Goal: Navigation & Orientation: Find specific page/section

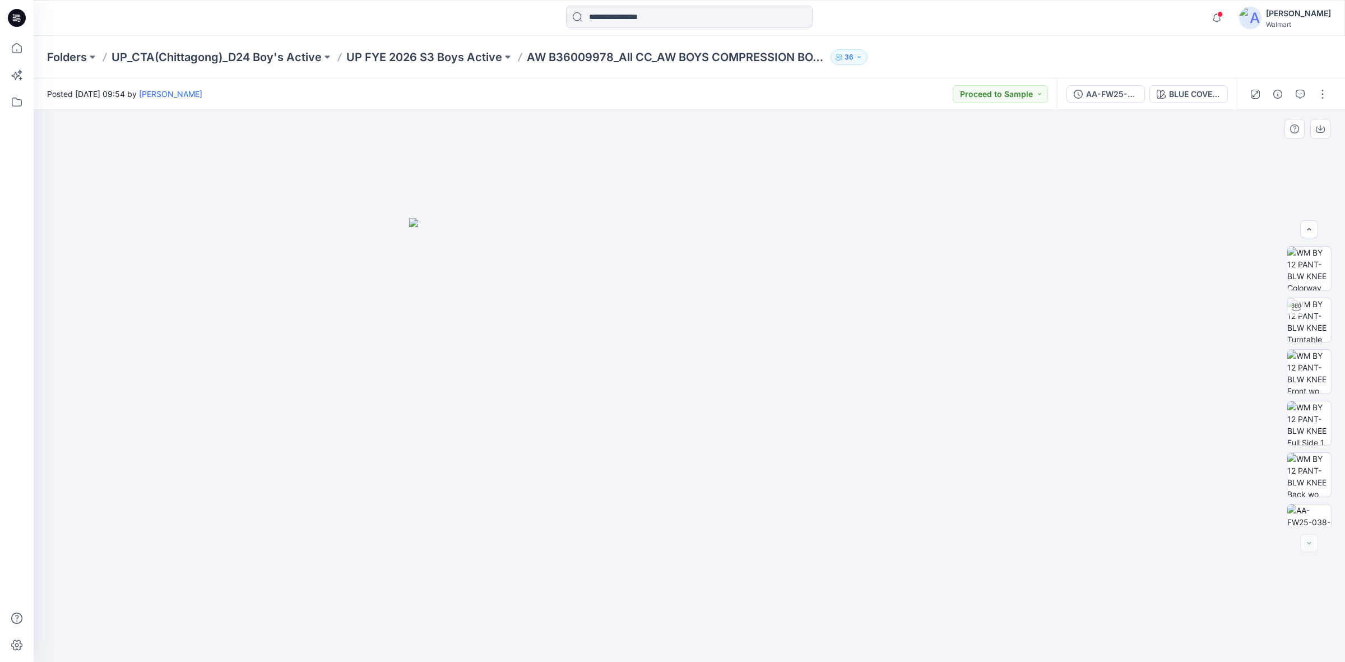
scroll to position [177, 0]
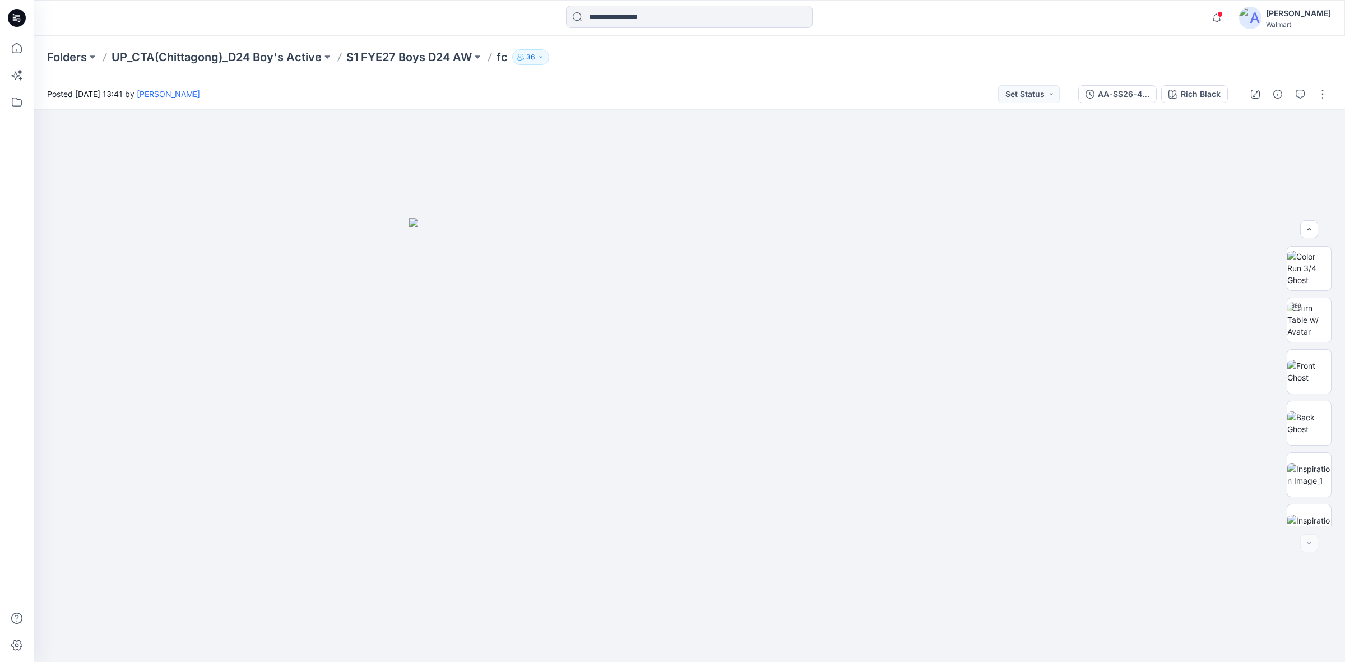
scroll to position [177, 0]
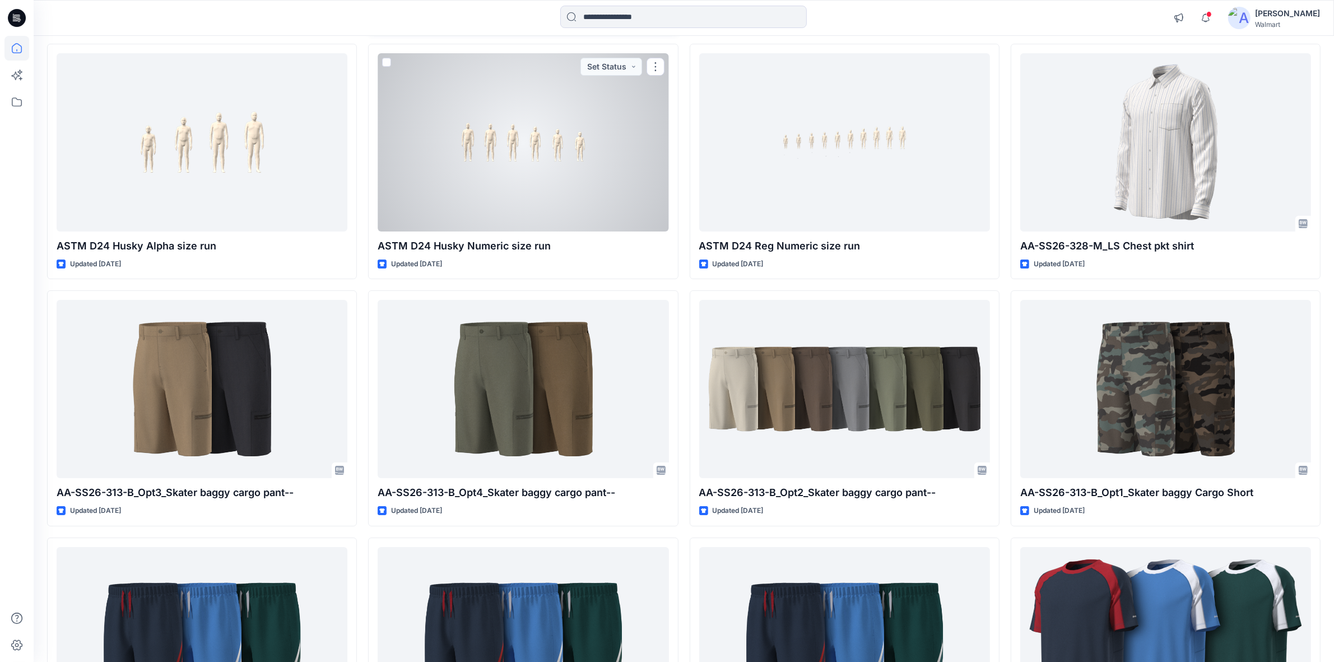
scroll to position [9887, 0]
